Goal: Task Accomplishment & Management: Manage account settings

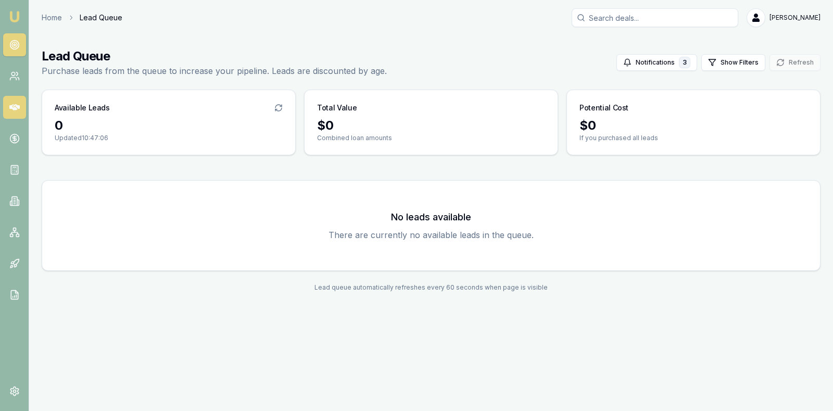
click at [14, 106] on icon at bounding box center [14, 107] width 10 height 6
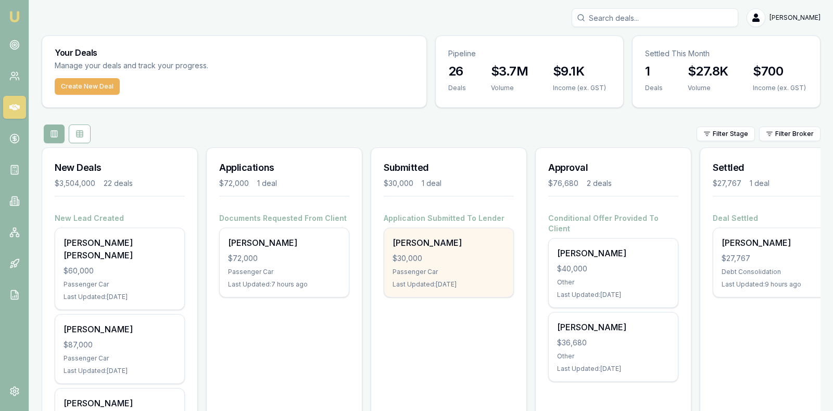
click at [429, 261] on div "$30,000" at bounding box center [448, 258] width 112 height 10
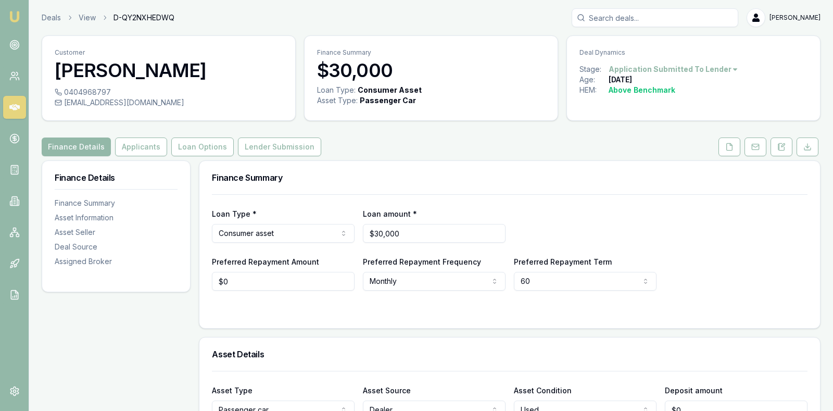
click at [754, 230] on div "Loan Type * Consumer asset Consumer loan Consumer asset Commercial loan Commerc…" at bounding box center [509, 224] width 595 height 35
click at [274, 142] on button "Lender Submission" at bounding box center [279, 146] width 83 height 19
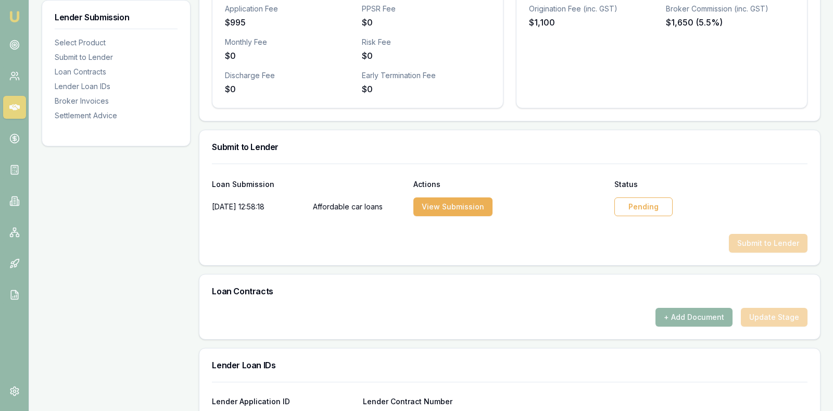
scroll to position [416, 0]
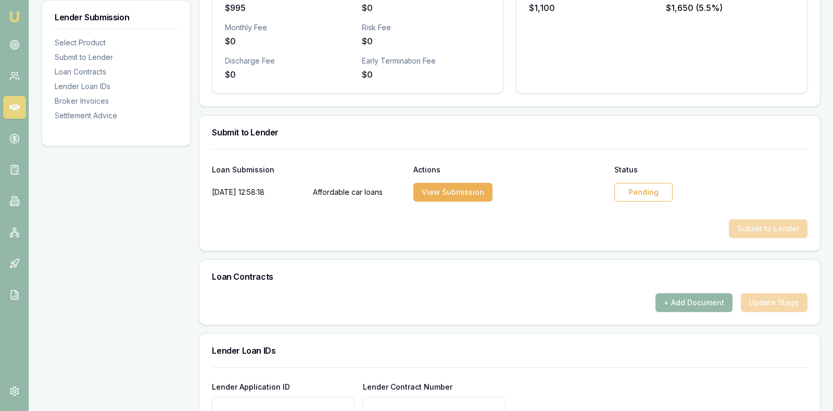
click at [644, 183] on div "Pending" at bounding box center [643, 192] width 58 height 19
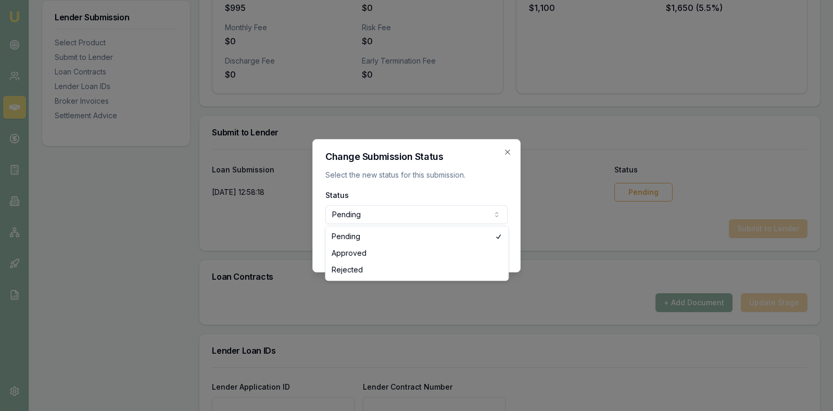
select select "APPROVED"
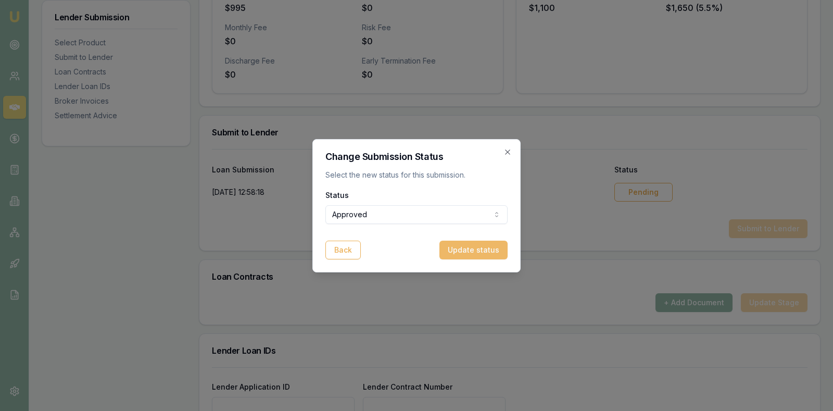
click at [455, 249] on button "Update status" at bounding box center [473, 249] width 68 height 19
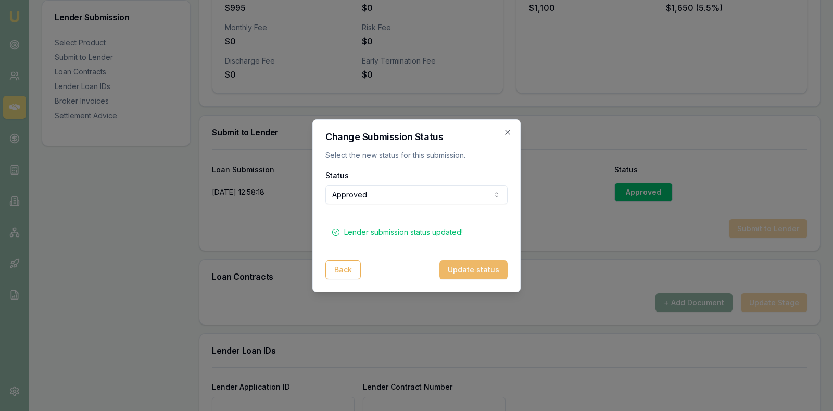
click at [480, 272] on button "Update status" at bounding box center [473, 269] width 68 height 19
click at [507, 133] on icon "button" at bounding box center [507, 132] width 5 height 5
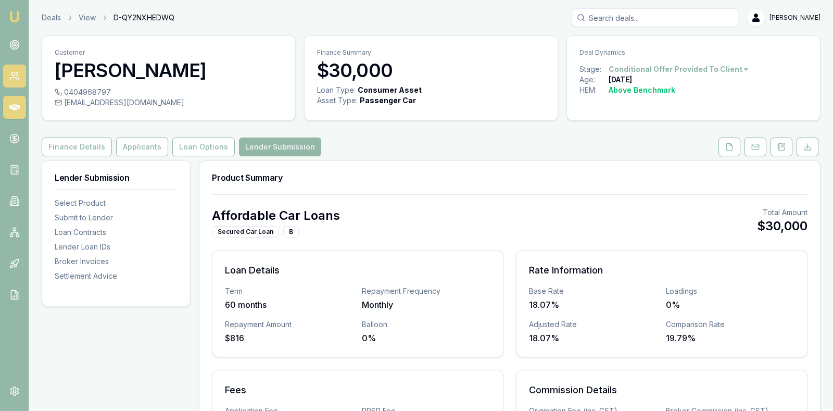
click at [16, 72] on icon at bounding box center [14, 76] width 10 height 10
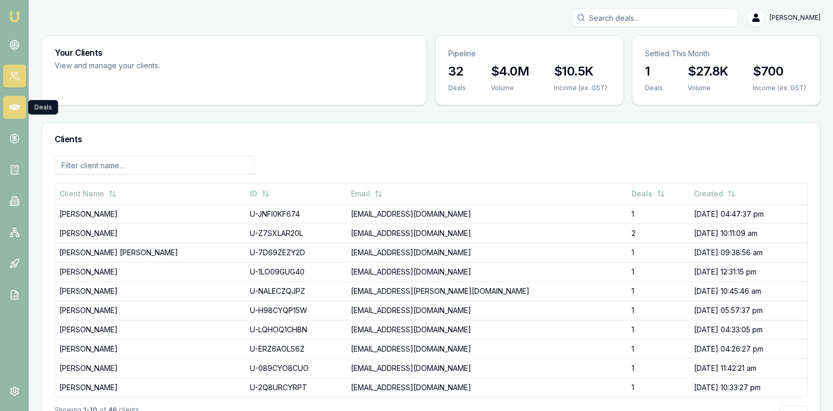
click at [12, 105] on icon at bounding box center [14, 107] width 10 height 6
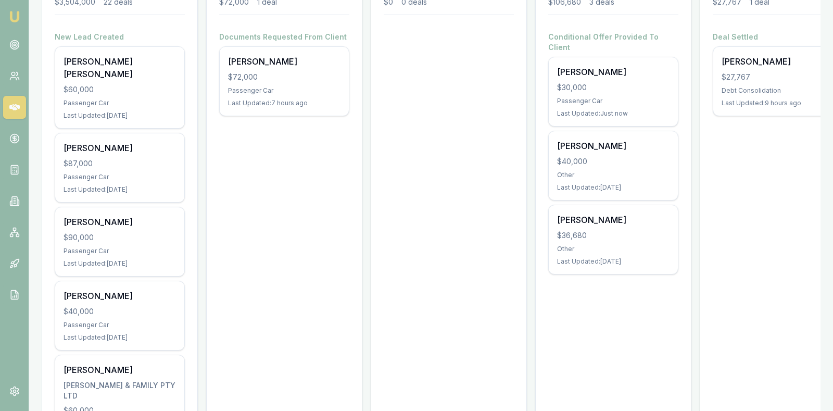
scroll to position [182, 0]
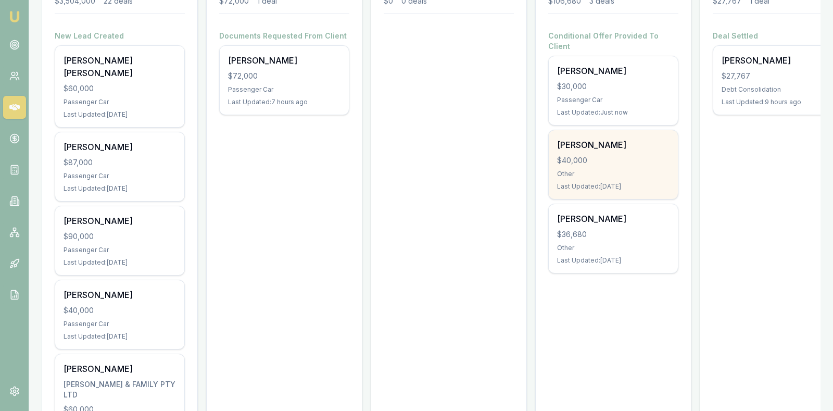
click at [615, 143] on div "Mohammad Siddique $40,000 Other Last Updated: 2 days ago" at bounding box center [613, 164] width 129 height 69
click at [592, 155] on div "$40,000" at bounding box center [613, 160] width 112 height 10
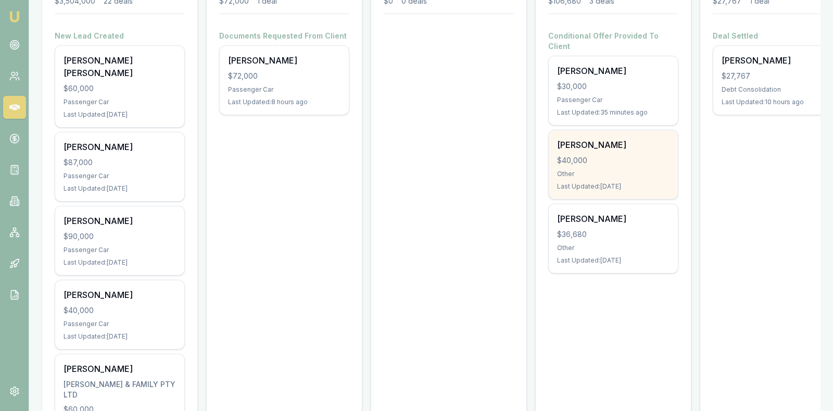
click at [615, 154] on div "Mohammad Siddique $40,000 Other Last Updated: 2 days ago" at bounding box center [613, 164] width 129 height 69
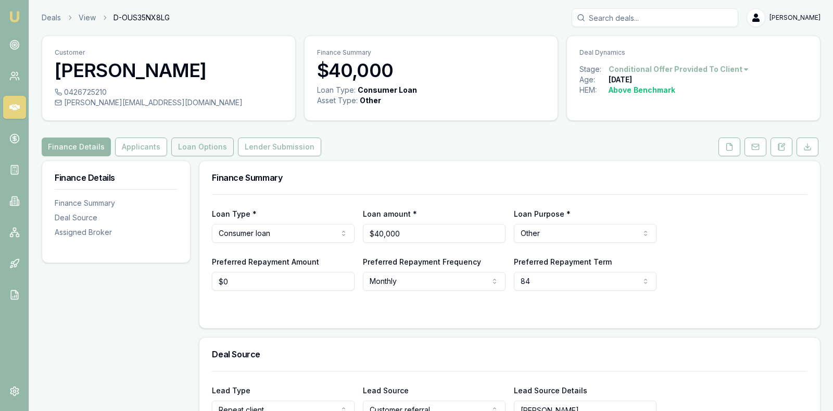
click at [193, 142] on button "Loan Options" at bounding box center [202, 146] width 62 height 19
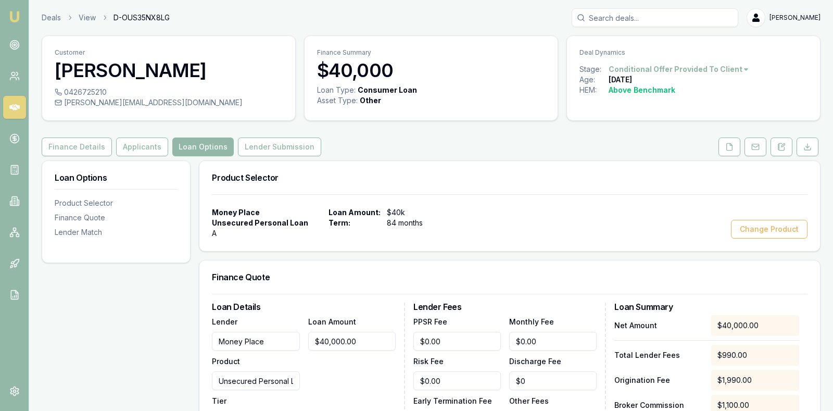
click at [488, 172] on div "Product Selector" at bounding box center [509, 177] width 620 height 33
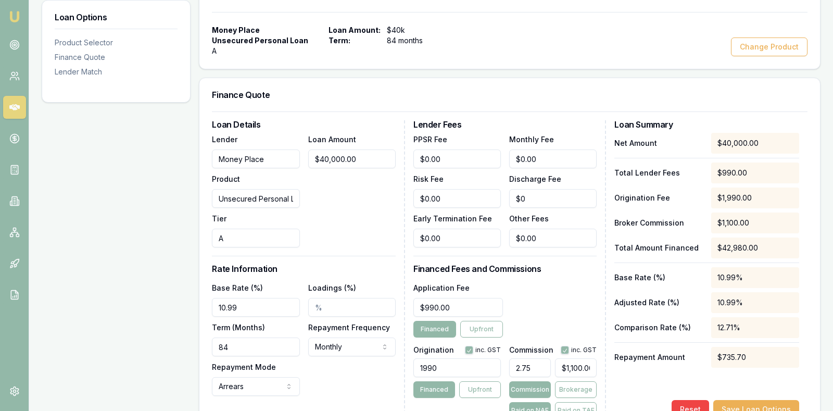
scroll to position [208, 0]
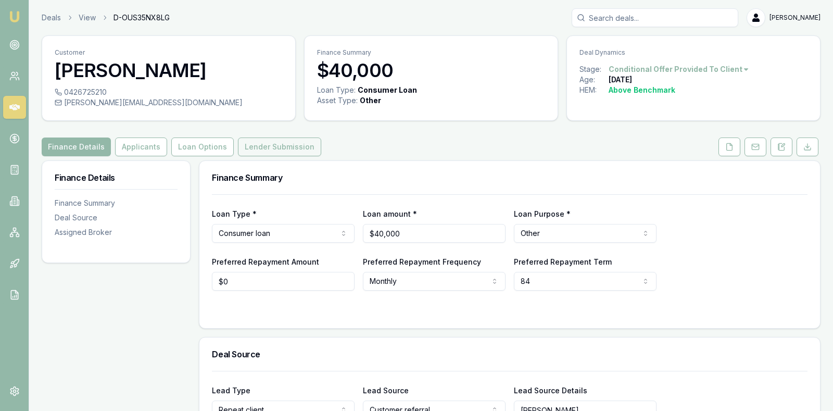
click at [283, 143] on button "Lender Submission" at bounding box center [279, 146] width 83 height 19
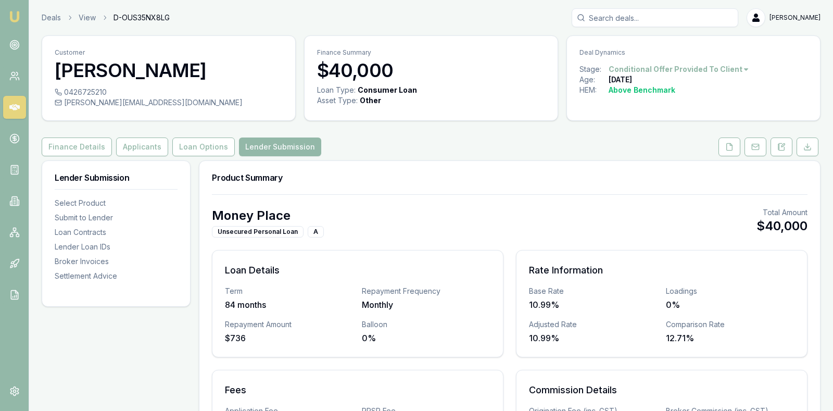
click at [683, 212] on div "Money Place Unsecured Personal Loan A Total Amount $40,000" at bounding box center [509, 222] width 595 height 30
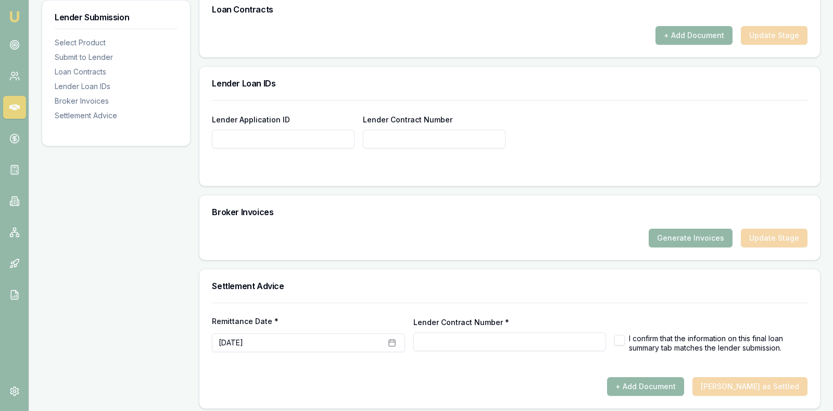
scroll to position [685, 0]
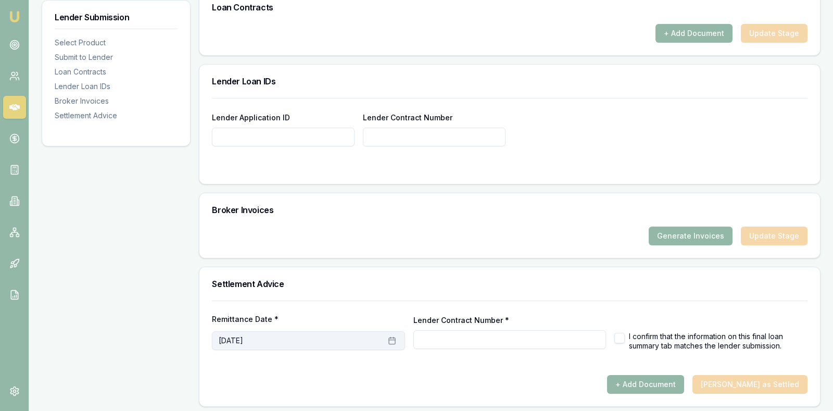
click at [389, 336] on icon "button" at bounding box center [392, 340] width 8 height 8
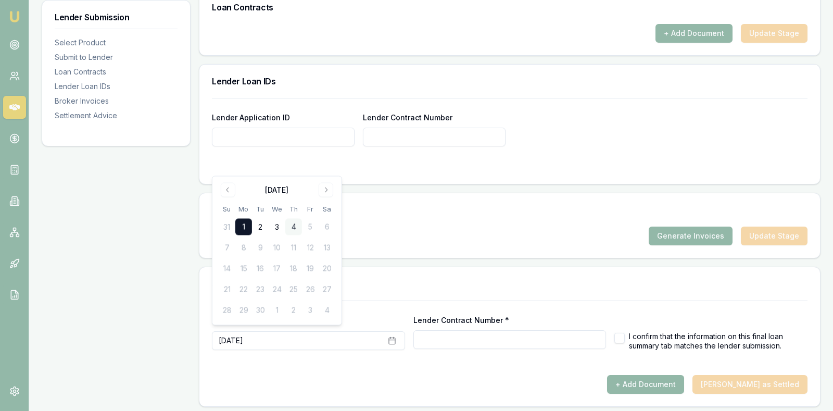
click at [294, 227] on button "4" at bounding box center [293, 227] width 17 height 17
click at [436, 333] on input "Lender Contract Number *" at bounding box center [509, 339] width 193 height 19
type input "512"
type input "51248"
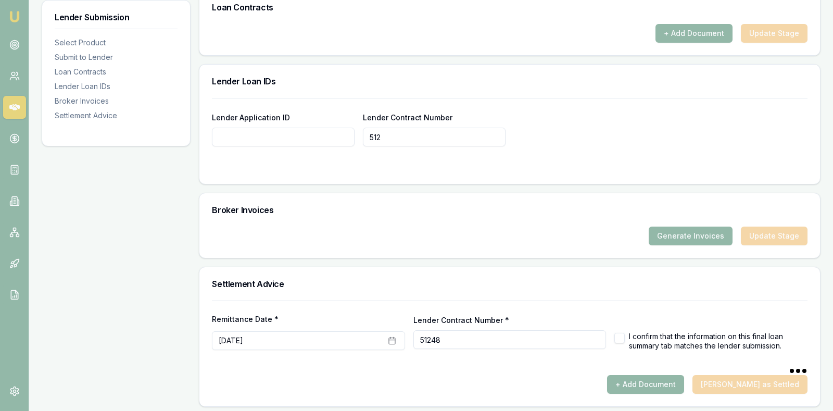
type input "51248"
click at [618, 336] on button "button" at bounding box center [619, 338] width 10 height 10
click at [661, 375] on button "+ Add Document" at bounding box center [645, 384] width 77 height 19
checkbox input "false"
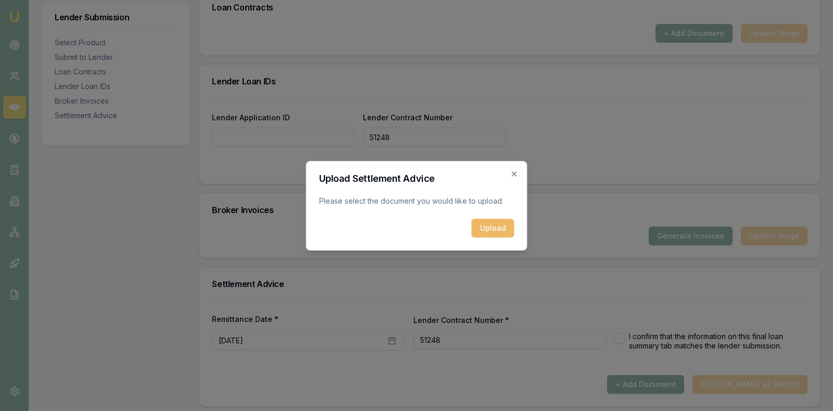
click at [485, 228] on button "Upload" at bounding box center [493, 228] width 43 height 19
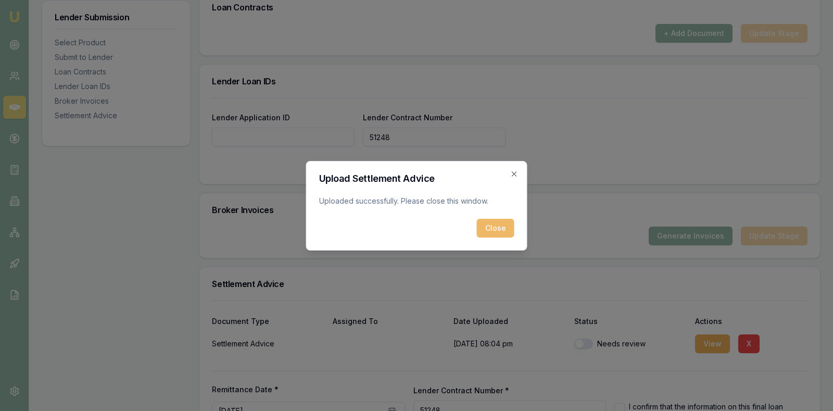
click at [500, 225] on button "Close" at bounding box center [495, 228] width 37 height 19
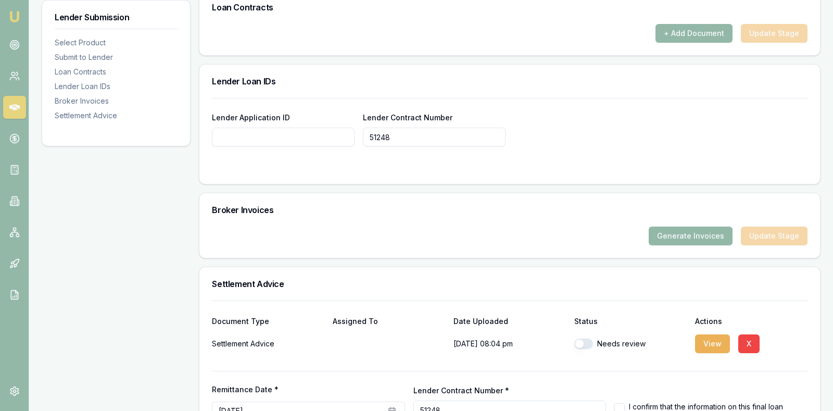
click at [535, 279] on h3 "Settlement Advice" at bounding box center [509, 283] width 595 height 8
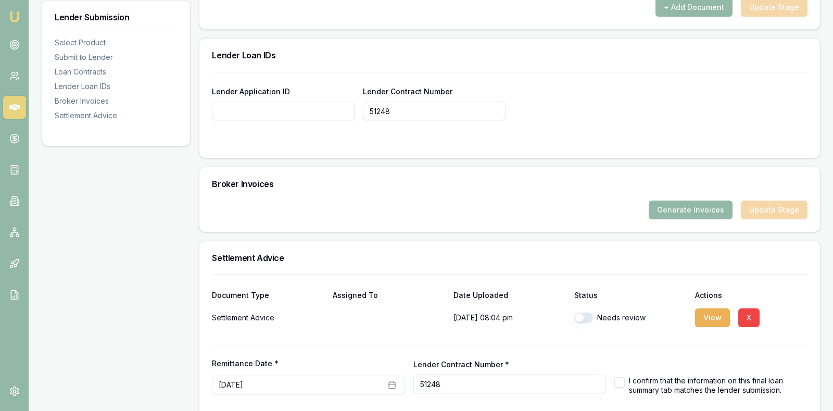
scroll to position [737, 0]
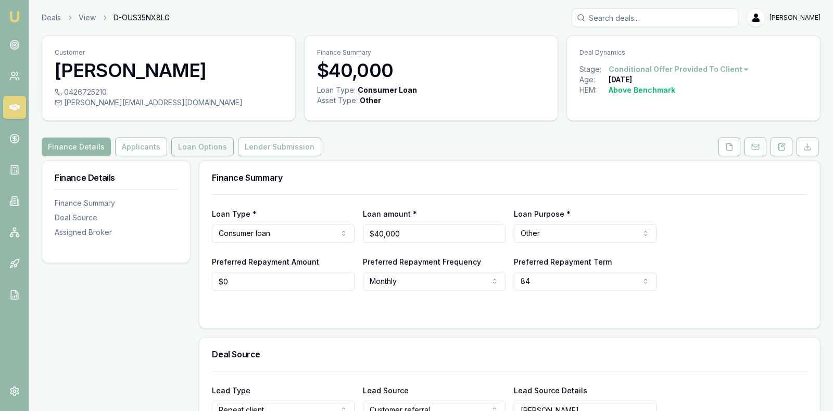
click at [176, 140] on button "Loan Options" at bounding box center [202, 146] width 62 height 19
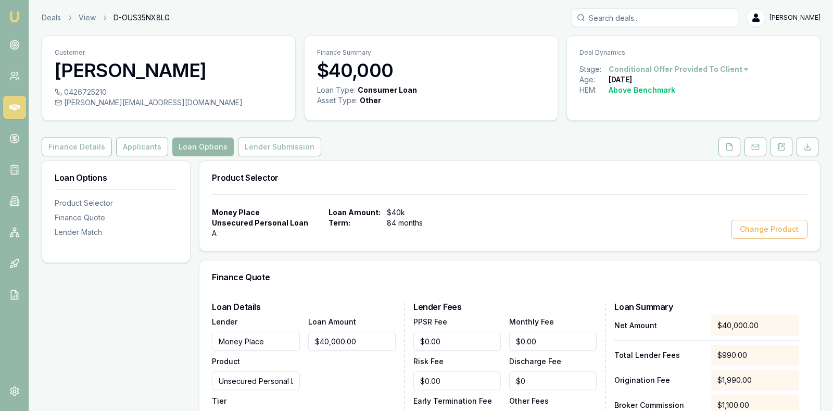
click at [528, 218] on div "Money Place Unsecured Personal Loan A Loan Amount: $40k Term: 84 months Change …" at bounding box center [509, 222] width 595 height 31
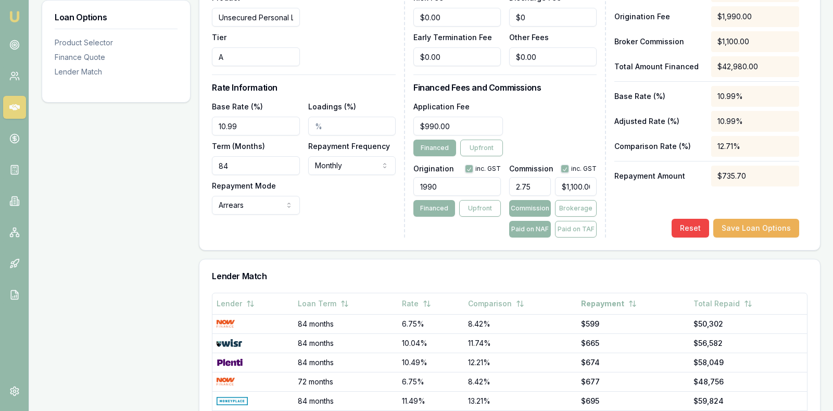
scroll to position [364, 0]
